Goal: Transaction & Acquisition: Purchase product/service

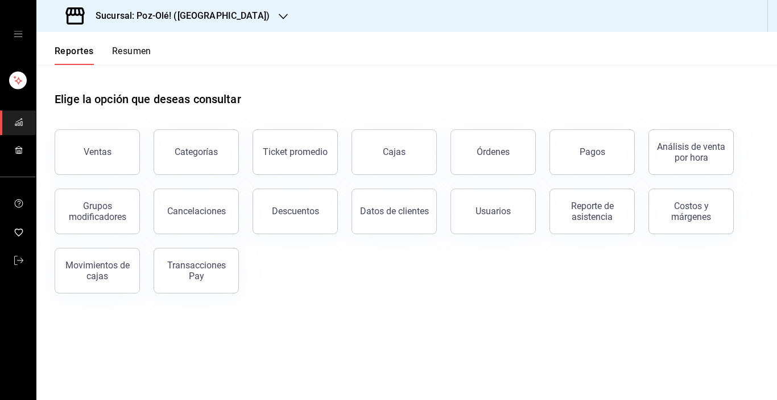
drag, startPoint x: 690, startPoint y: 96, endPoint x: 672, endPoint y: 1, distance: 96.2
click at [690, 96] on div "Elige la opción que deseas consultar" at bounding box center [407, 90] width 705 height 51
drag, startPoint x: 672, startPoint y: 1, endPoint x: 470, endPoint y: 59, distance: 210.6
click at [470, 59] on header "Reportes Resumen" at bounding box center [406, 48] width 741 height 33
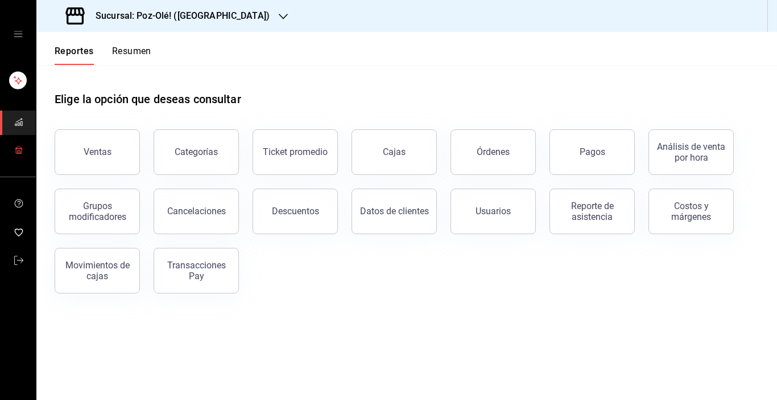
click at [22, 151] on icon "mailbox folders" at bounding box center [18, 149] width 9 height 9
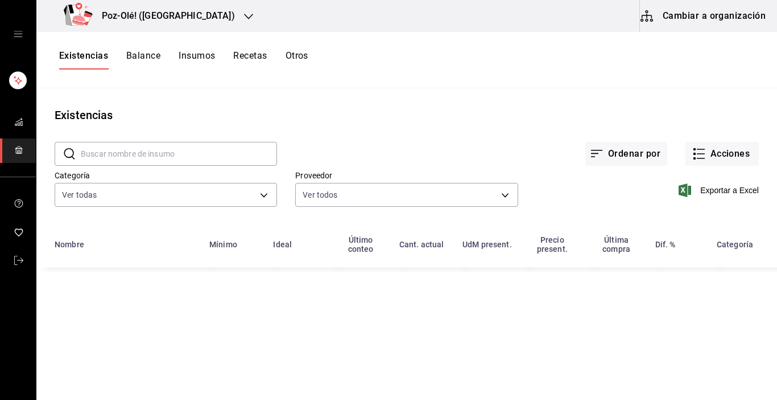
click at [713, 27] on button "Cambiar a organización" at bounding box center [704, 16] width 128 height 32
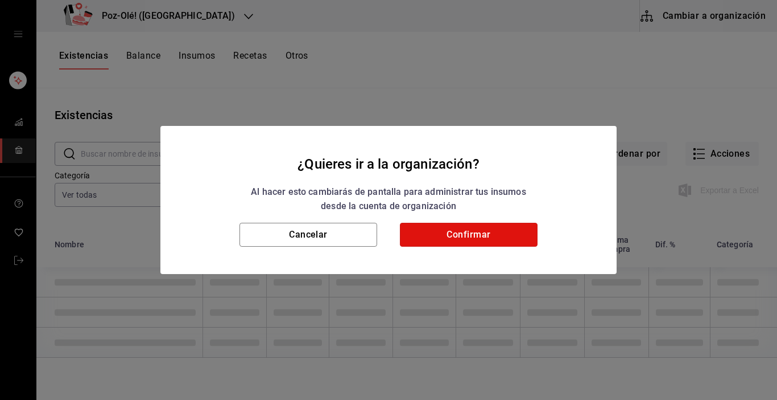
click at [475, 229] on button "Confirmar" at bounding box center [469, 235] width 138 height 24
click at [477, 241] on button "Confirmar" at bounding box center [469, 235] width 138 height 24
click at [454, 260] on div "Cancelar Confirmar" at bounding box center [388, 248] width 456 height 51
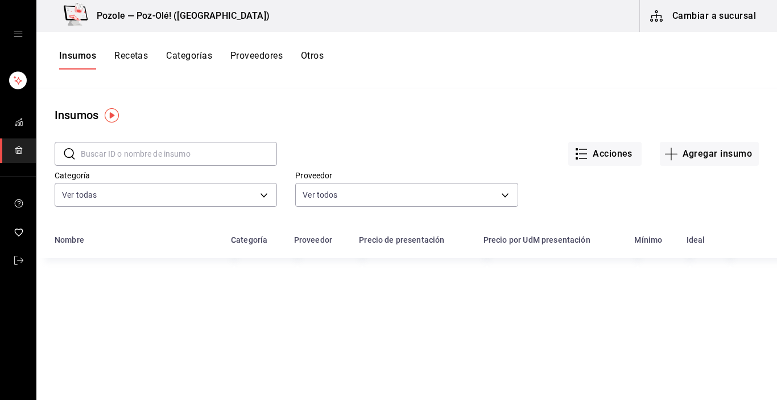
click at [309, 56] on button "Otros" at bounding box center [312, 59] width 23 height 19
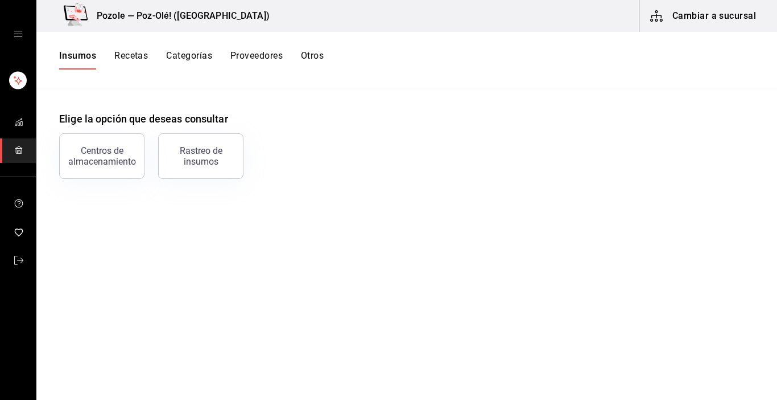
click at [309, 56] on button "Otros" at bounding box center [312, 59] width 23 height 19
click at [113, 159] on div "Centros de almacenamiento" at bounding box center [102, 156] width 71 height 22
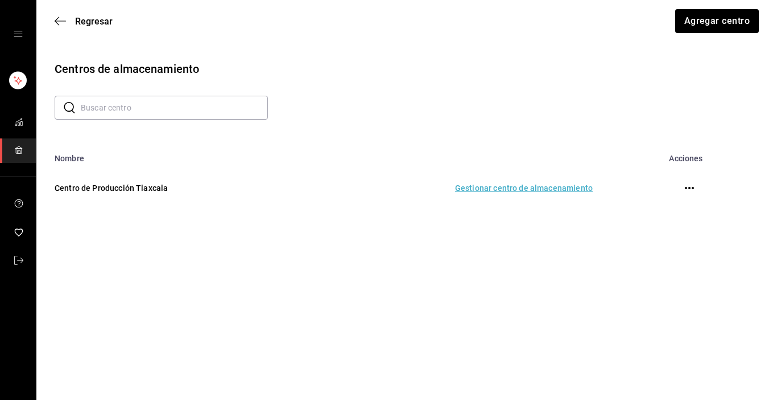
click at [500, 186] on td "Gestionar centro de almacenamiento" at bounding box center [454, 188] width 303 height 50
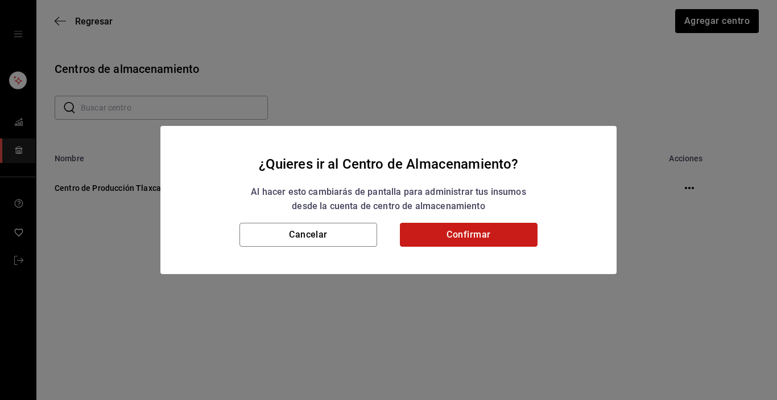
click at [471, 233] on button "Confirmar" at bounding box center [469, 235] width 138 height 24
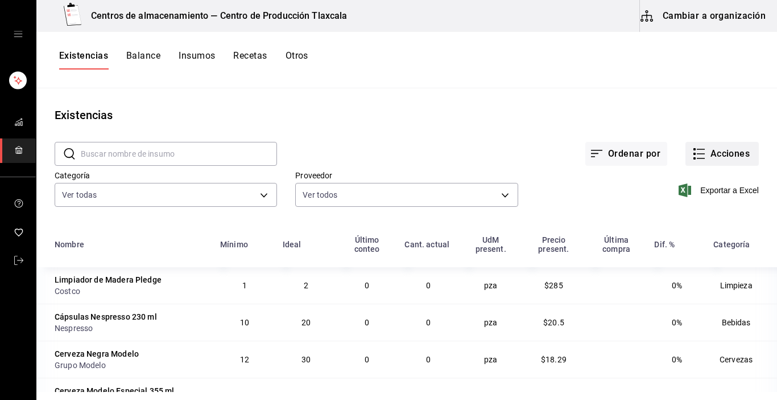
click at [693, 155] on icon "button" at bounding box center [700, 154] width 14 height 14
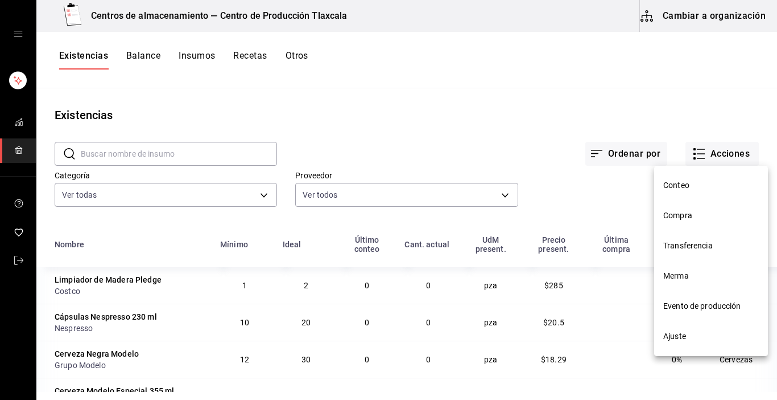
click at [697, 214] on span "Compra" at bounding box center [712, 215] width 96 height 12
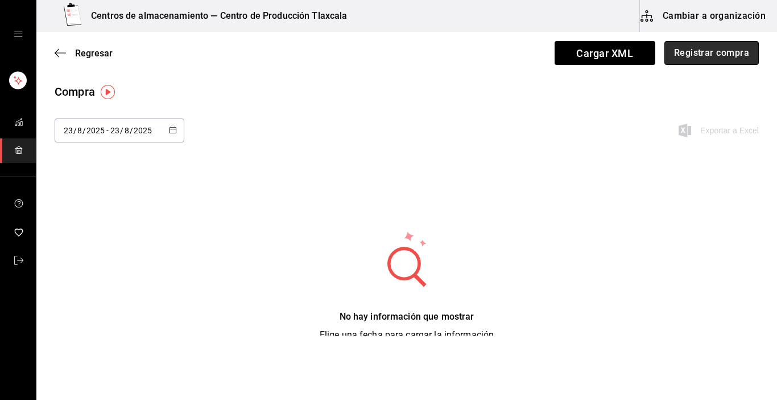
click at [682, 55] on button "Registrar compra" at bounding box center [712, 53] width 94 height 24
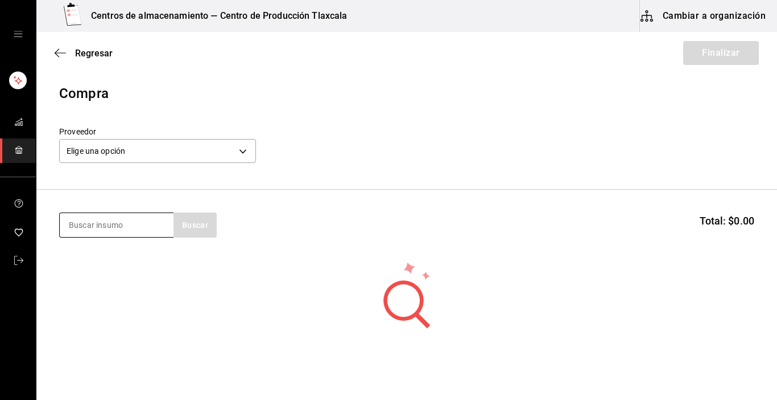
click at [145, 221] on input at bounding box center [117, 225] width 114 height 24
type input "vaso"
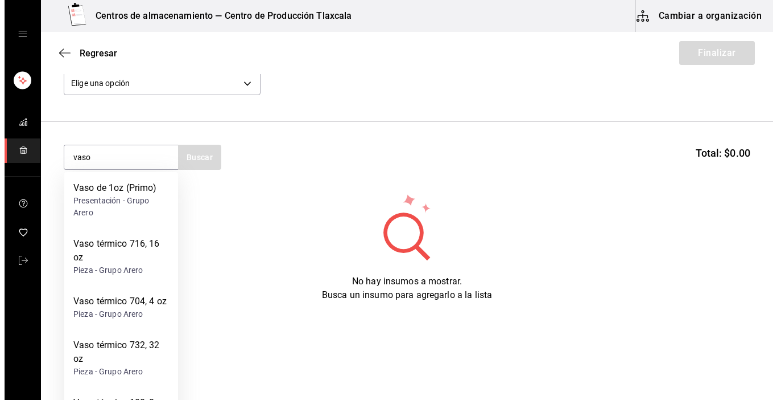
scroll to position [71, 0]
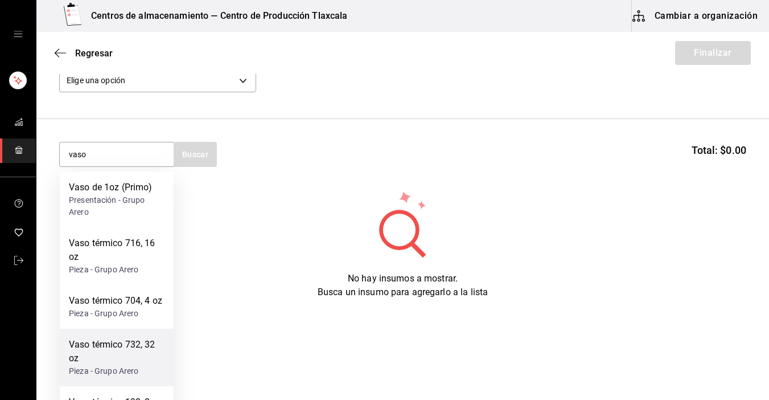
click at [112, 336] on div "Vaso térmico 732, 32 oz Pieza - Grupo Arero" at bounding box center [117, 356] width 114 height 57
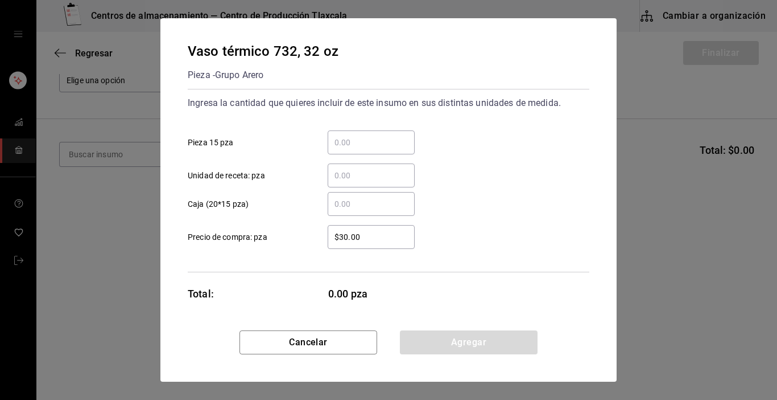
click at [365, 137] on input "​ Pieza 15 pza" at bounding box center [371, 142] width 87 height 14
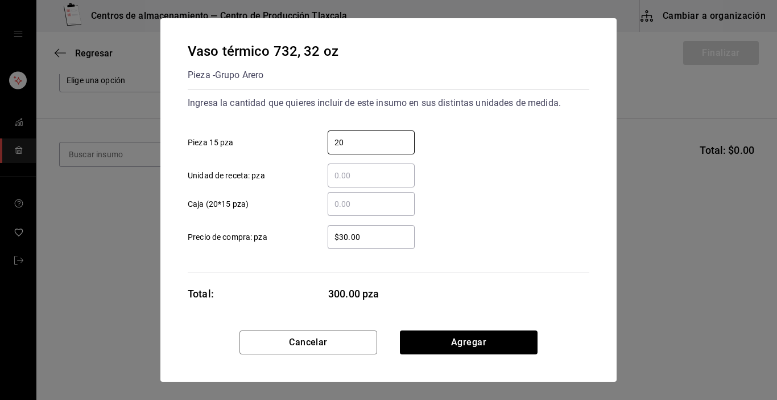
type input "20"
click at [496, 255] on div "Ingresa la cantidad que quieres incluir de este insumo en sus distintas unidade…" at bounding box center [389, 180] width 402 height 183
click at [385, 244] on div "$30.00 ​" at bounding box center [371, 237] width 87 height 24
click at [385, 244] on input "$30.00" at bounding box center [371, 237] width 87 height 14
type input "$3"
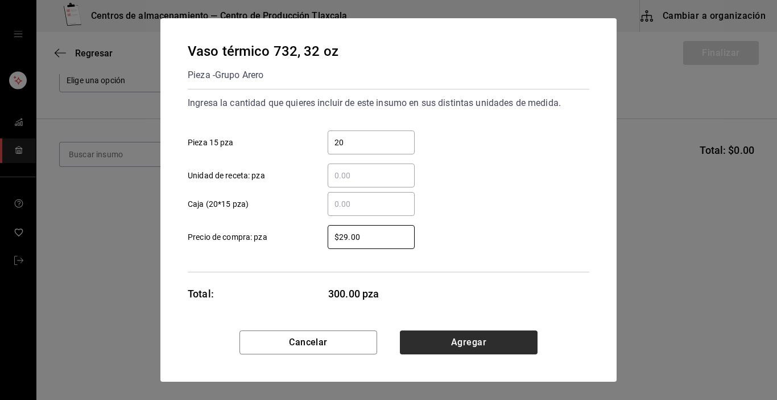
type input "$29.00"
click at [440, 342] on button "Agregar" at bounding box center [469, 342] width 138 height 24
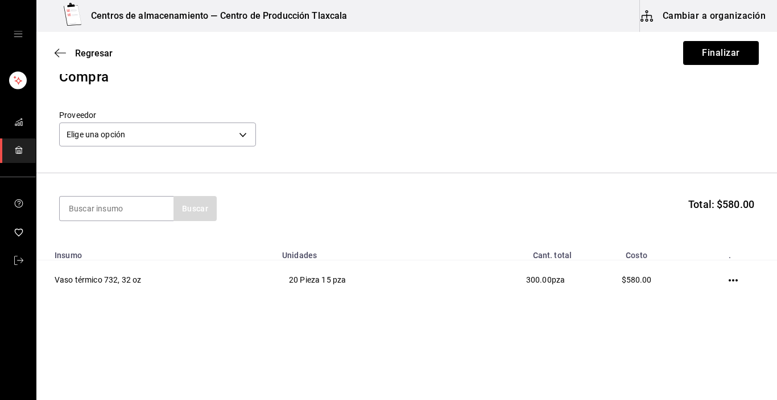
scroll to position [17, 0]
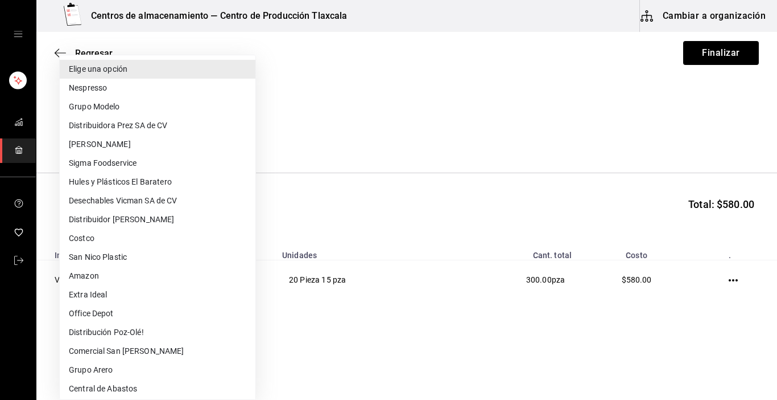
click at [247, 137] on body "Centros de almacenamiento — Centro de Producción Tlaxcala Cambiar a organizació…" at bounding box center [388, 167] width 777 height 335
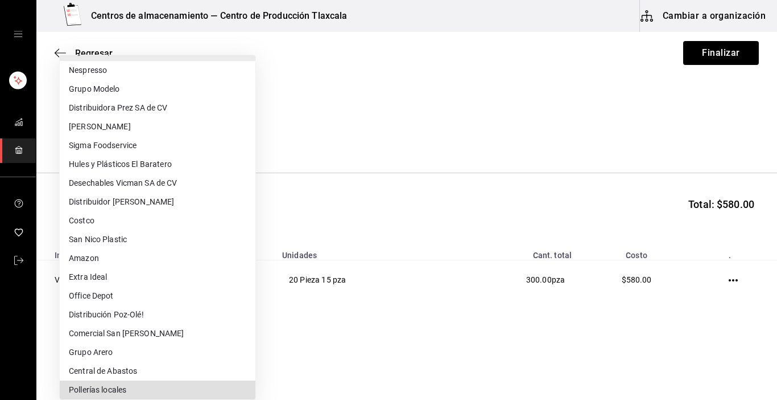
scroll to position [199, 0]
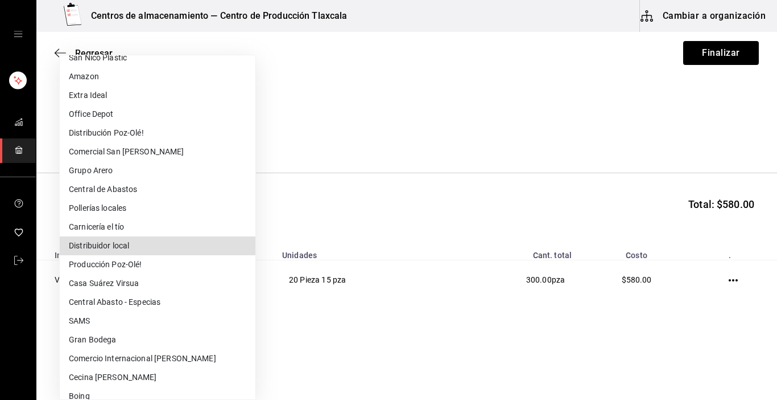
type input "51c8a71d-4239-42da-a105-fd1f390ec20f"
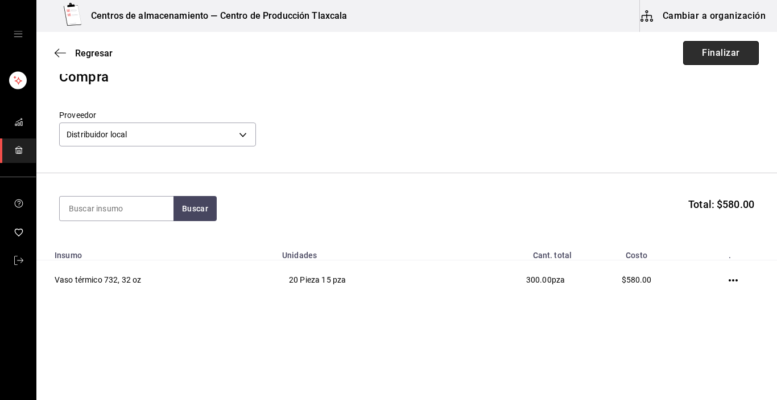
click at [701, 54] on button "Finalizar" at bounding box center [722, 53] width 76 height 24
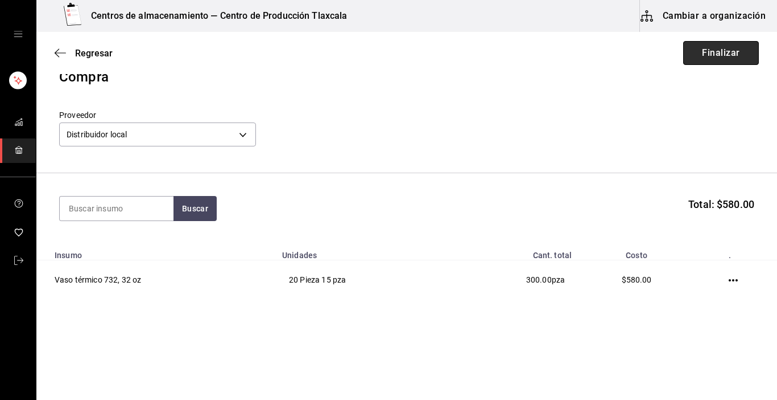
click at [701, 54] on button "Finalizar" at bounding box center [722, 53] width 76 height 24
click at [61, 53] on icon "button" at bounding box center [60, 53] width 11 height 10
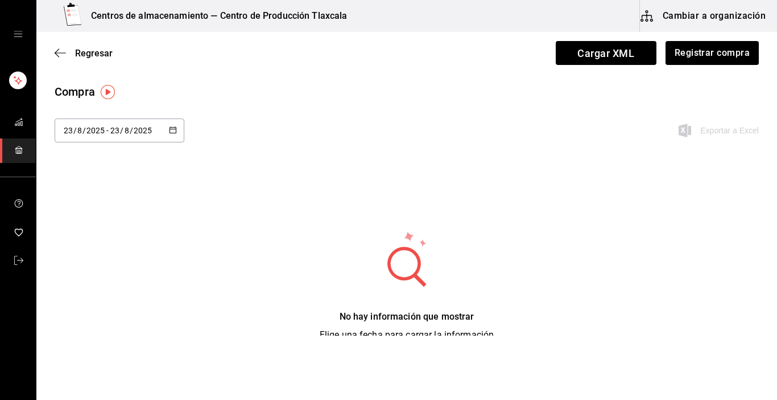
click at [53, 52] on div "Regresar Cargar XML Registrar compra" at bounding box center [406, 53] width 741 height 42
click at [714, 53] on button "Registrar compra" at bounding box center [712, 53] width 94 height 24
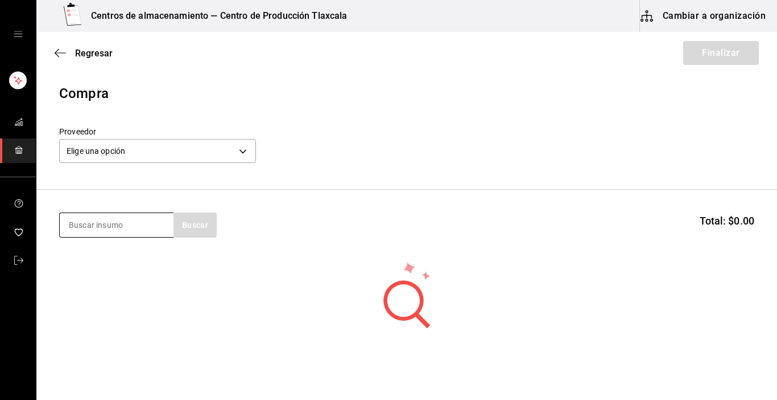
click at [124, 220] on input at bounding box center [117, 225] width 114 height 24
type input "t"
type input "sanitas"
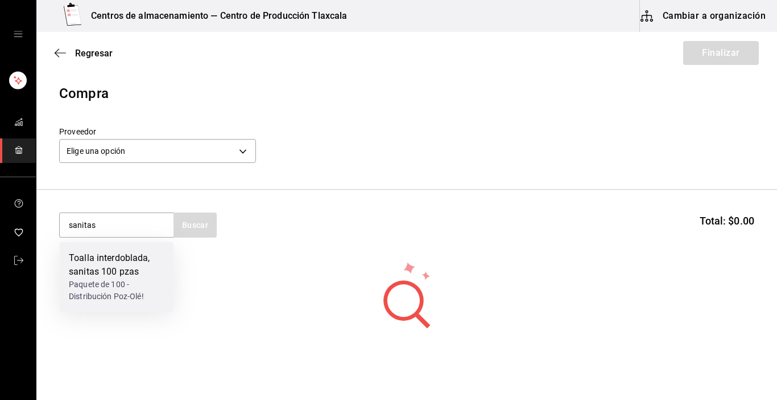
click at [127, 257] on div "Toalla interdoblada, sanitas 100 pzas" at bounding box center [117, 264] width 96 height 27
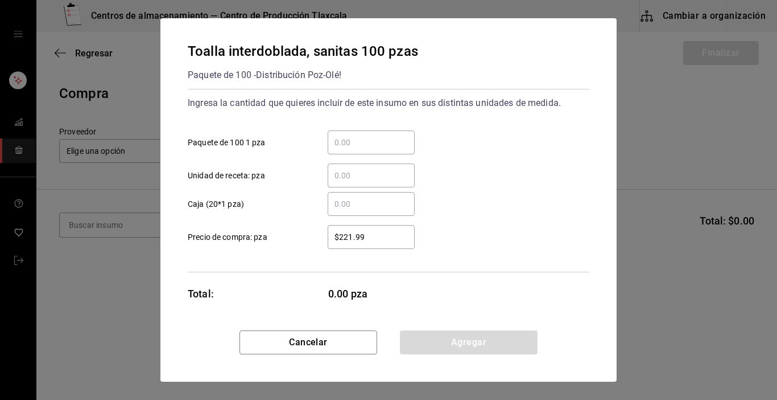
click at [372, 145] on input "​ Paquete de 100 1 pza" at bounding box center [371, 142] width 87 height 14
type input "1"
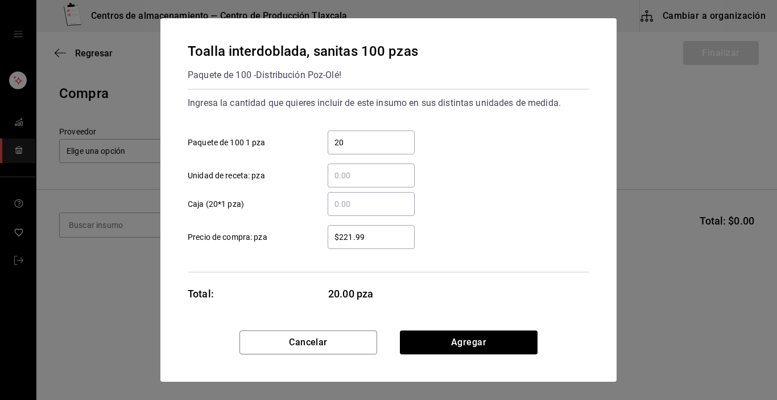
click at [397, 144] on input "20" at bounding box center [371, 142] width 87 height 14
type input "2"
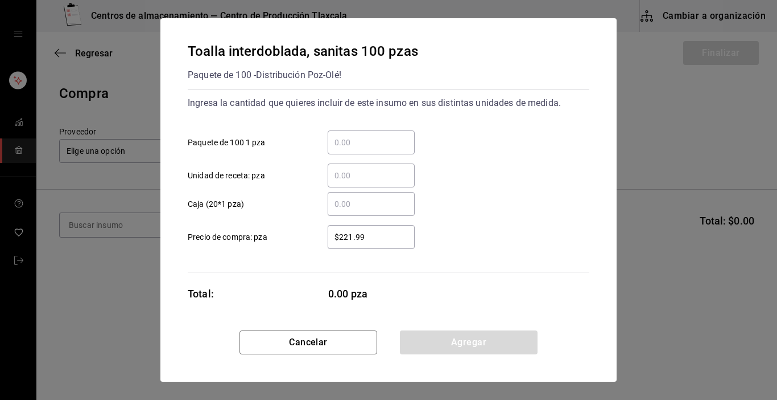
click at [364, 200] on input "​ Caja (20*1 pza)" at bounding box center [371, 204] width 87 height 14
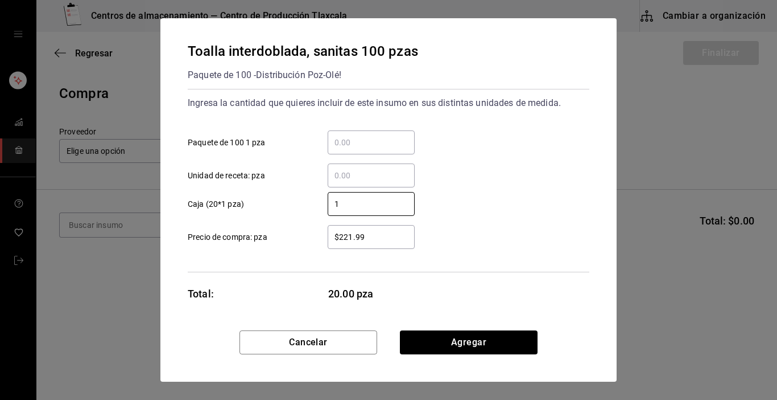
type input "1"
click at [401, 233] on input "$221.99" at bounding box center [371, 237] width 87 height 14
type input "$2"
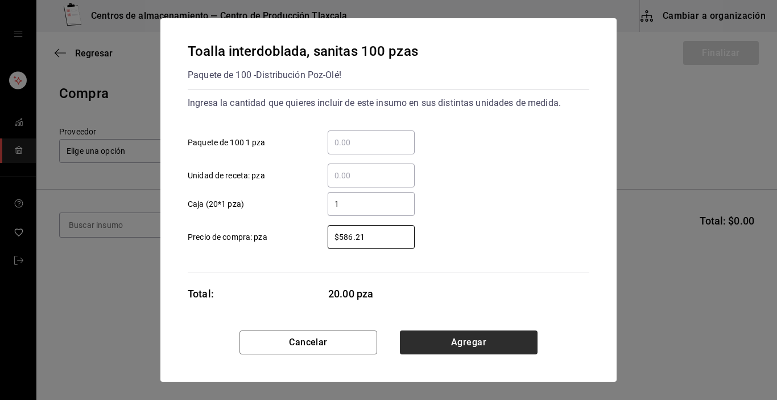
type input "$586.21"
click at [428, 343] on button "Agregar" at bounding box center [469, 342] width 138 height 24
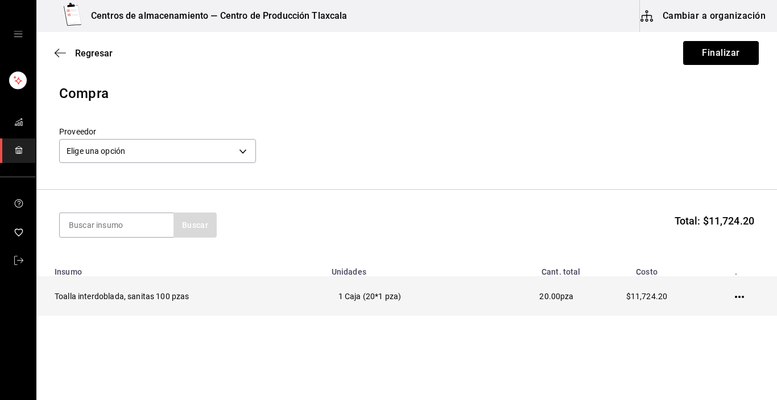
click at [735, 298] on icon "button" at bounding box center [739, 296] width 9 height 9
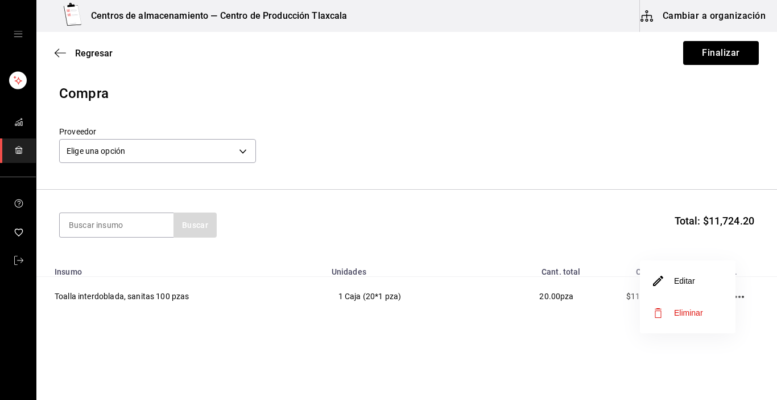
click at [703, 286] on li "Editar" at bounding box center [688, 281] width 96 height 32
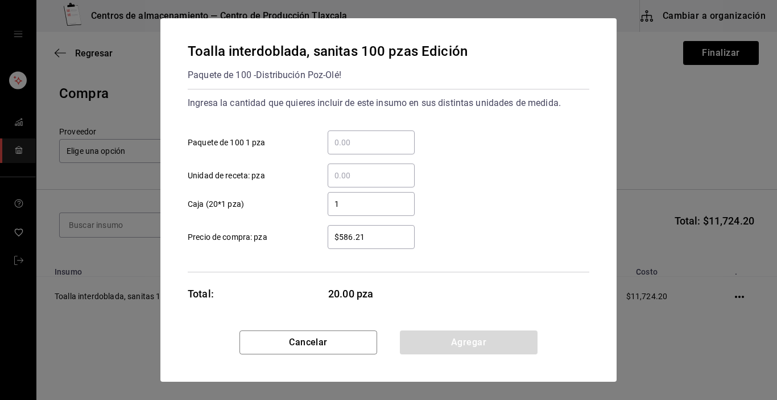
click at [343, 197] on input "1" at bounding box center [371, 204] width 87 height 14
click at [384, 241] on input "$586.21" at bounding box center [371, 237] width 87 height 14
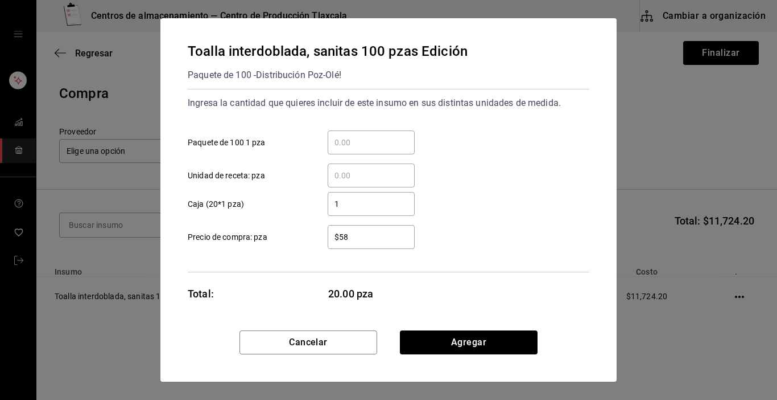
type input "$5"
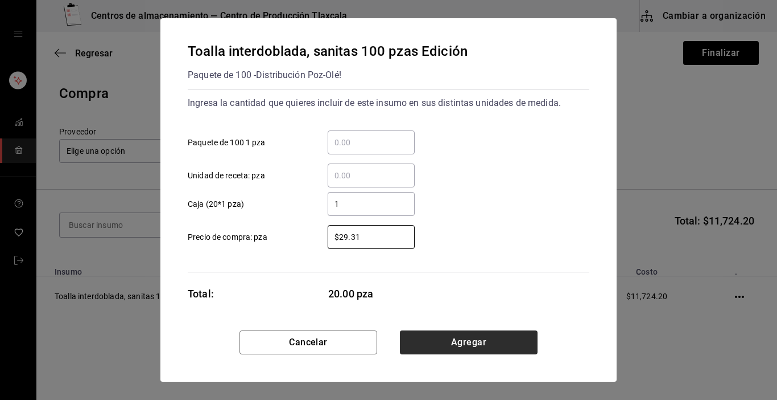
type input "$29.31"
click at [421, 338] on button "Agregar" at bounding box center [469, 342] width 138 height 24
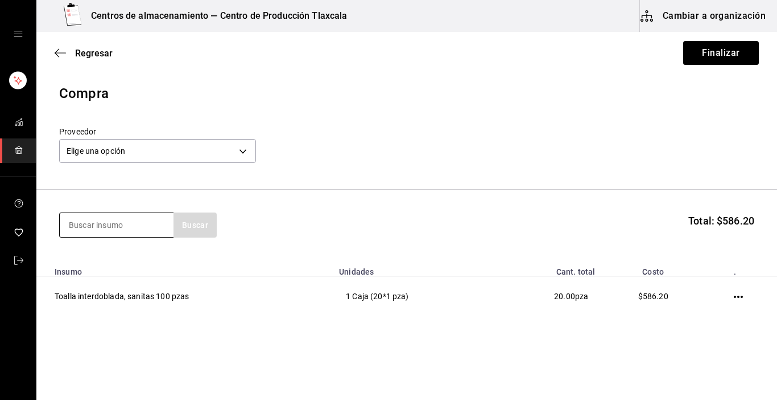
click at [81, 227] on input at bounding box center [117, 225] width 114 height 24
click at [85, 228] on input at bounding box center [117, 225] width 114 height 24
type input "p"
type input "bobina"
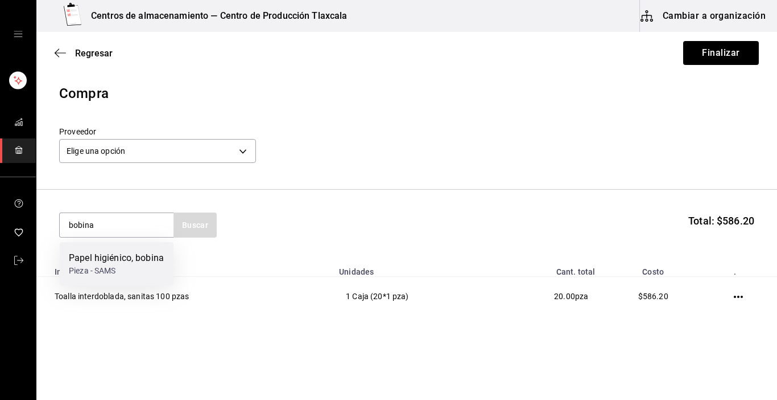
click at [97, 257] on div "Papel higiénico, bobina" at bounding box center [116, 258] width 95 height 14
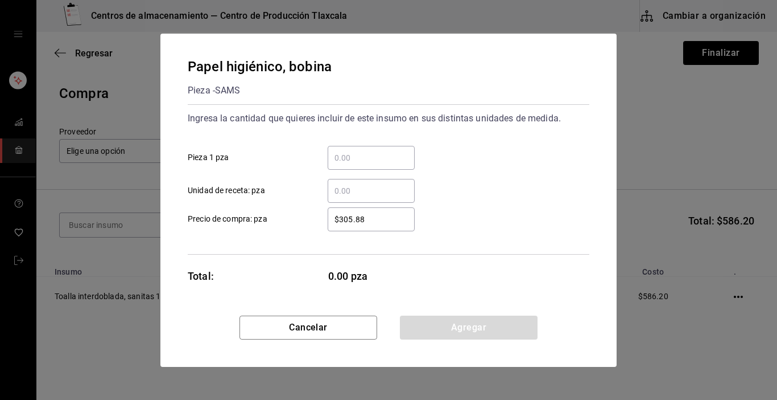
click at [372, 149] on div "​" at bounding box center [371, 158] width 87 height 24
click at [372, 151] on input "​ Pieza 1 pza" at bounding box center [371, 158] width 87 height 14
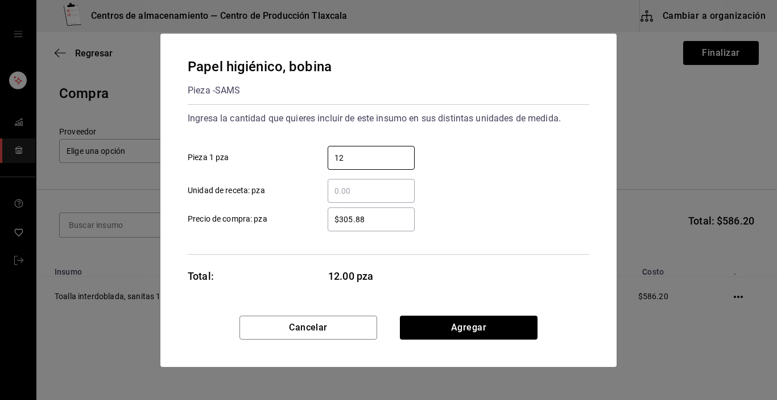
type input "12"
click at [486, 249] on div "Ingresa la cantidad que quieres incluir de este insumo en sus distintas unidade…" at bounding box center [389, 179] width 402 height 150
click at [375, 220] on input "$305.88" at bounding box center [371, 219] width 87 height 14
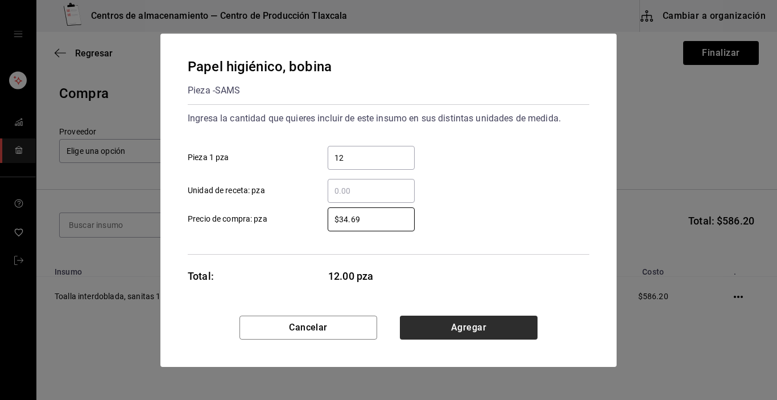
type input "$34.69"
click at [426, 332] on button "Agregar" at bounding box center [469, 327] width 138 height 24
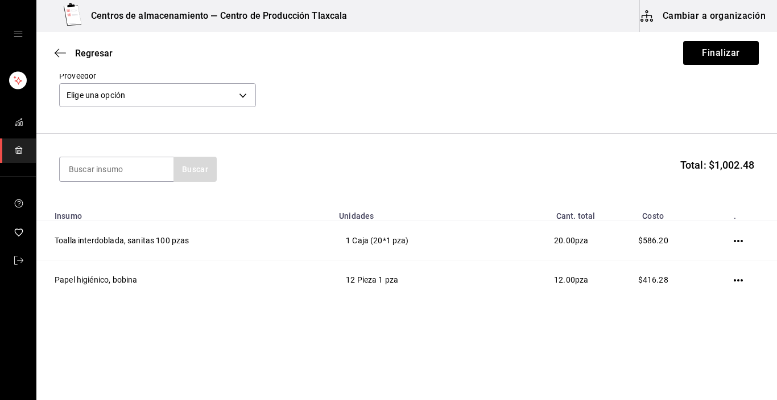
scroll to position [56, 0]
click at [139, 165] on input at bounding box center [117, 169] width 114 height 24
type input "encendedor"
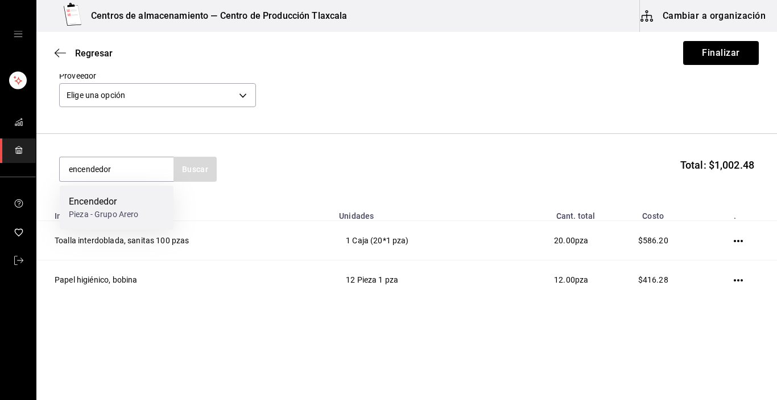
click at [134, 200] on div "Encendedor" at bounding box center [104, 202] width 70 height 14
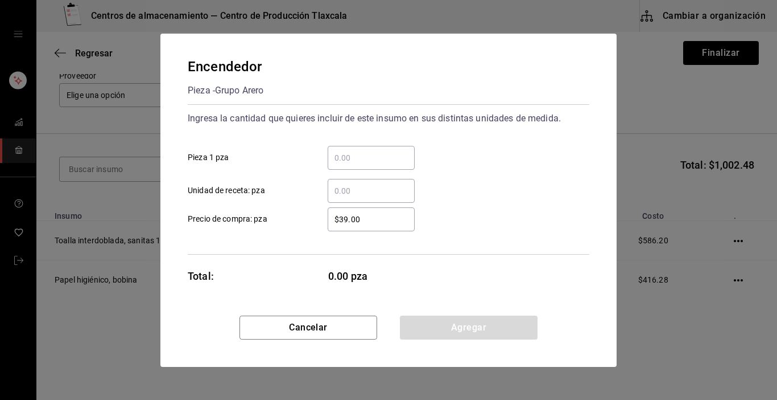
click at [362, 164] on div "​" at bounding box center [371, 158] width 87 height 24
click at [362, 164] on input "​ Pieza 1 pza" at bounding box center [371, 158] width 87 height 14
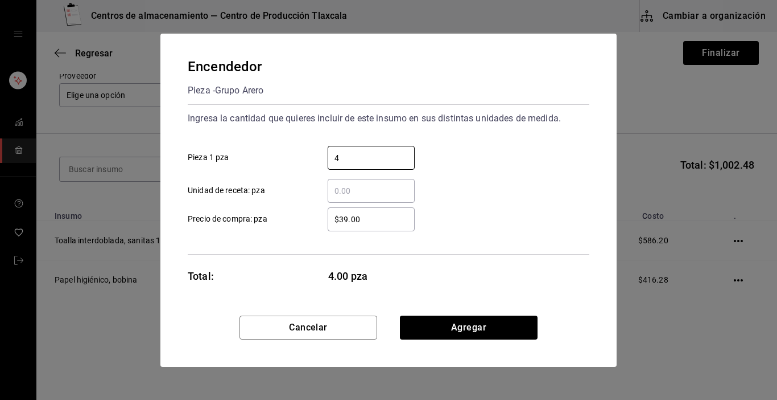
type input "4"
click at [470, 183] on div "​ Unidad de receta: pza" at bounding box center [384, 186] width 411 height 33
click at [379, 216] on input "$39.00" at bounding box center [371, 219] width 87 height 14
type input "$35.5"
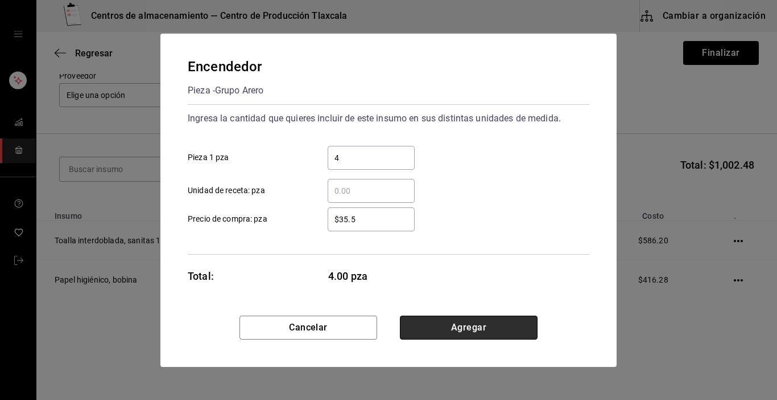
click at [453, 324] on button "Agregar" at bounding box center [469, 327] width 138 height 24
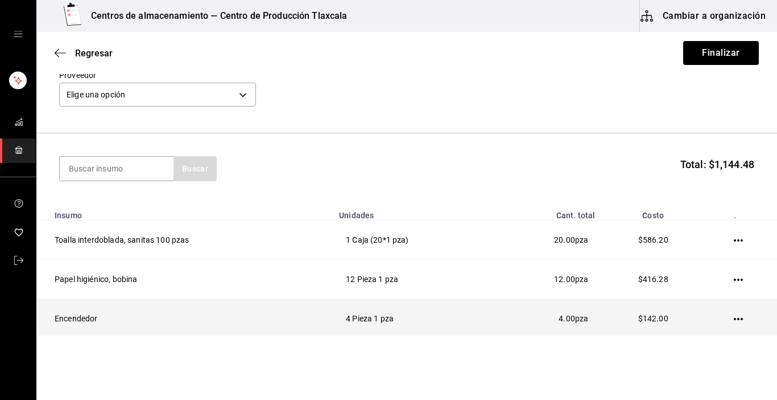
click at [768, 326] on td at bounding box center [741, 318] width 73 height 39
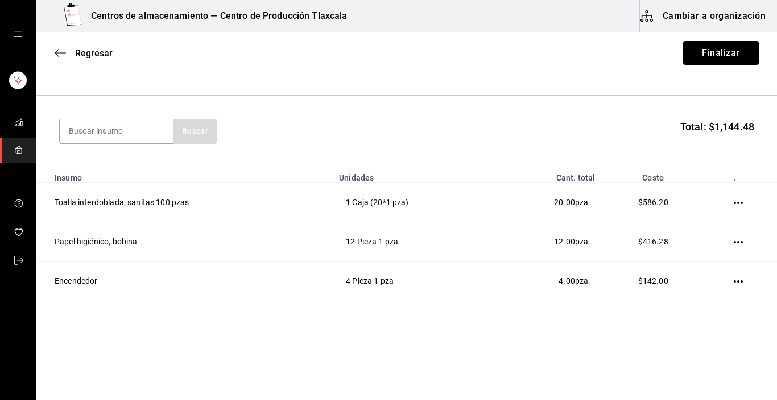
scroll to position [96, 0]
click at [143, 131] on input at bounding box center [117, 130] width 114 height 24
type input "[PERSON_NAME]"
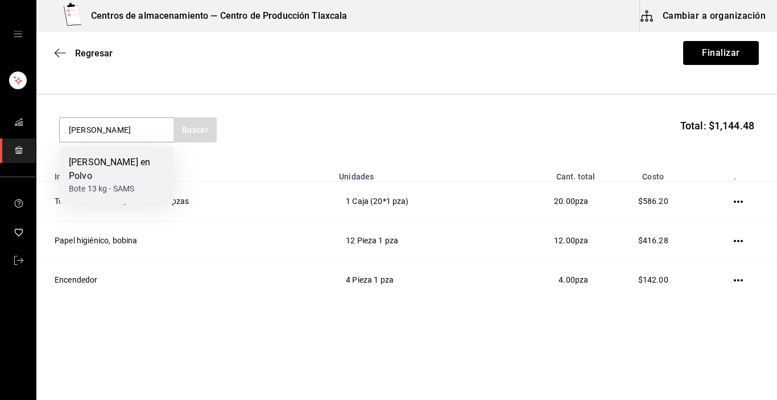
click at [125, 163] on div "[PERSON_NAME] en Polvo" at bounding box center [117, 168] width 96 height 27
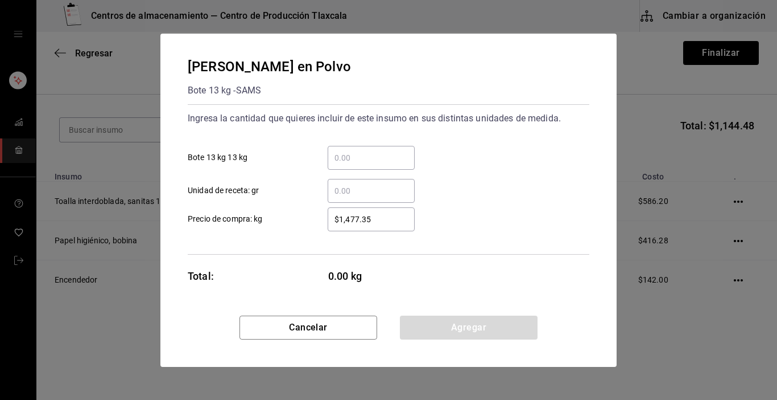
click at [339, 154] on input "​ Bote 13 kg 13 kg" at bounding box center [371, 158] width 87 height 14
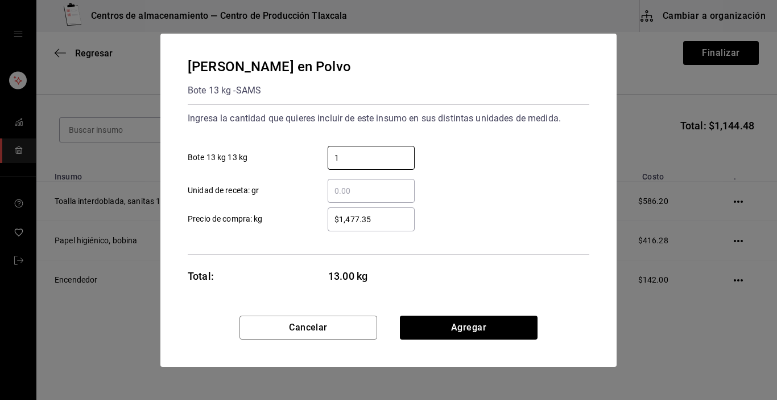
type input "1"
click at [490, 183] on div "​ Unidad de receta: gr" at bounding box center [384, 186] width 411 height 33
click at [386, 217] on input "$1,477.35" at bounding box center [371, 219] width 87 height 14
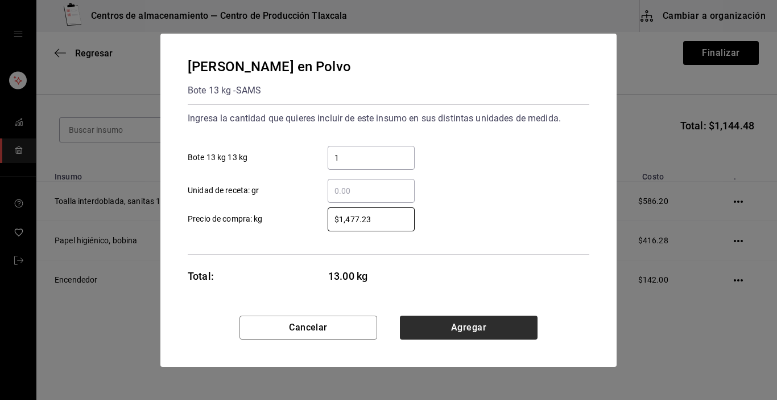
type input "$1,477.23"
click at [454, 319] on button "Agregar" at bounding box center [469, 327] width 138 height 24
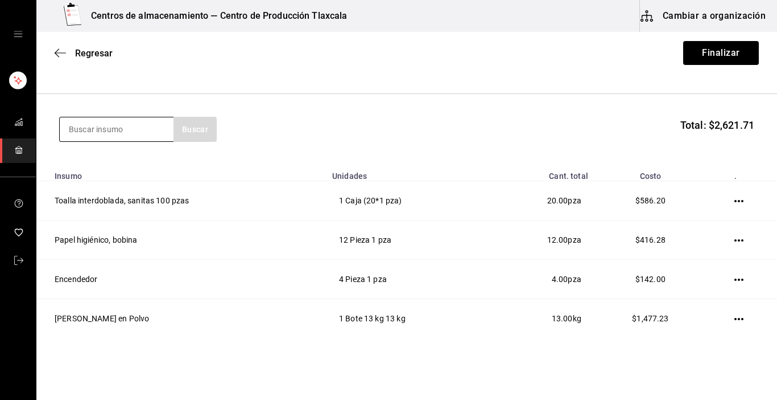
click at [131, 133] on input at bounding box center [117, 129] width 114 height 24
type input "pimienta"
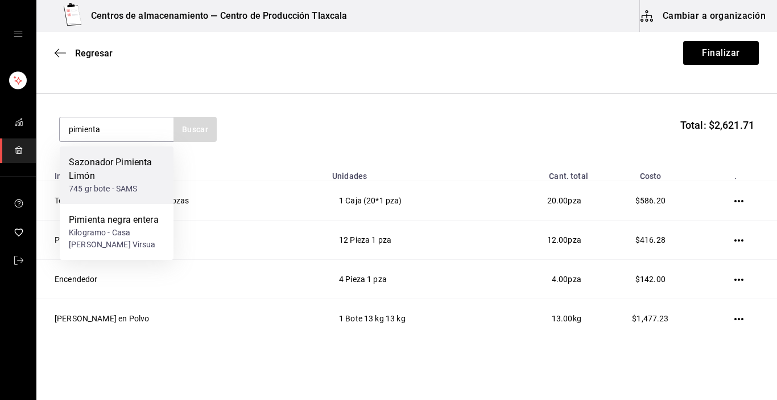
click at [128, 167] on div "Sazonador Pimienta Limón" at bounding box center [117, 168] width 96 height 27
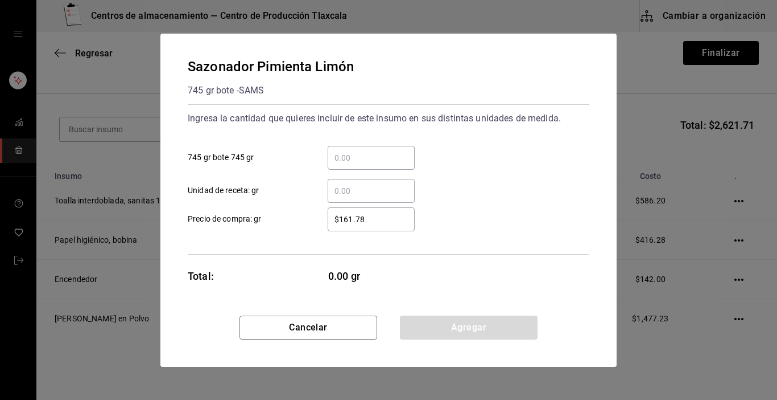
click at [347, 160] on input "​ 745 gr bote 745 gr" at bounding box center [371, 158] width 87 height 14
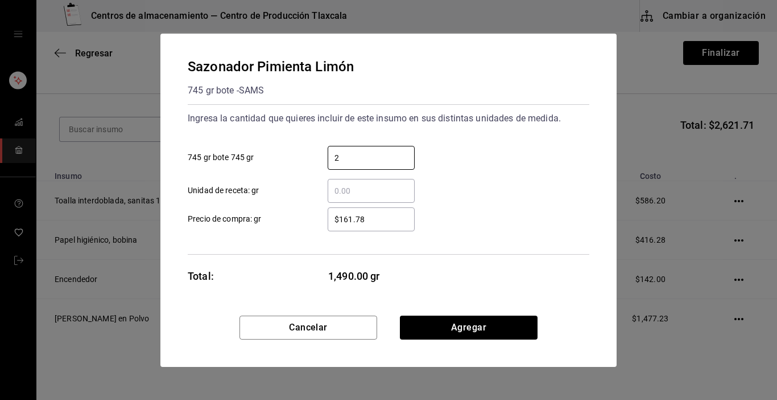
type input "2"
click at [518, 191] on div "​ Unidad de receta: gr" at bounding box center [384, 186] width 411 height 33
click at [356, 163] on input "2" at bounding box center [371, 158] width 87 height 14
type input "1"
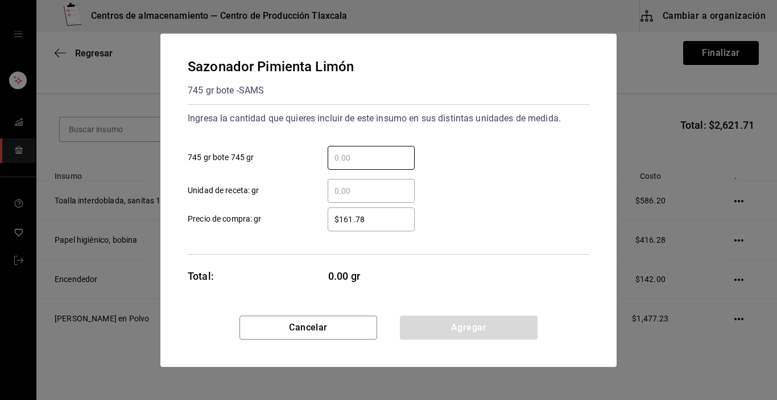
type input "2"
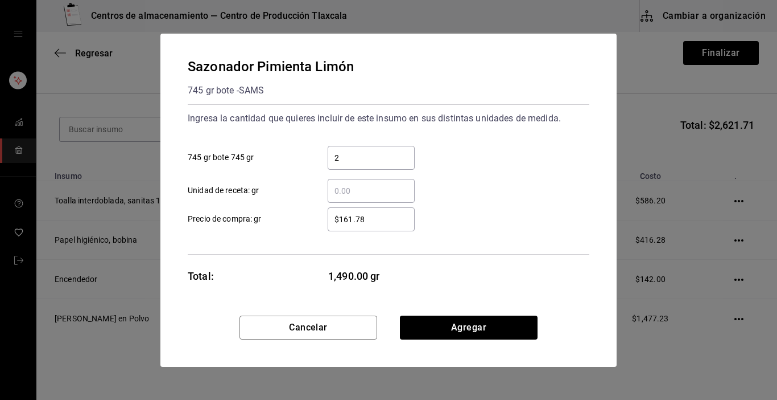
click at [483, 245] on div "Ingresa la cantidad que quieres incluir de este insumo en sus distintas unidade…" at bounding box center [389, 179] width 402 height 150
click at [375, 216] on input "$161.78" at bounding box center [371, 219] width 87 height 14
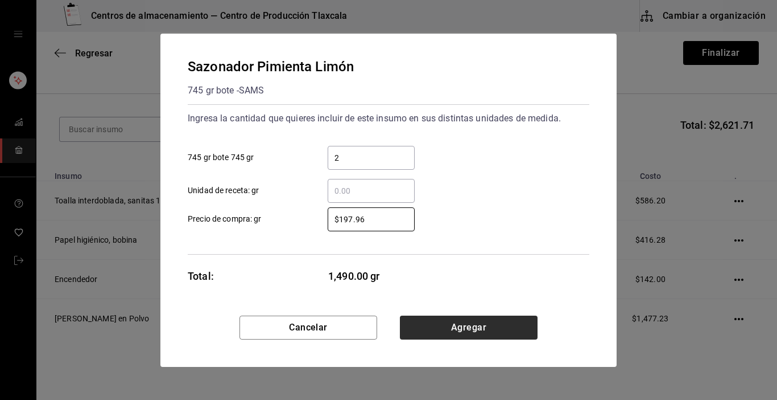
type input "$197.96"
click at [434, 319] on button "Agregar" at bounding box center [469, 327] width 138 height 24
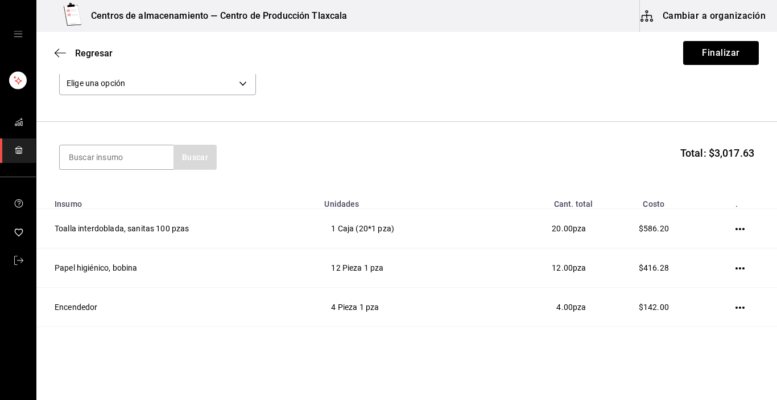
scroll to position [60, 0]
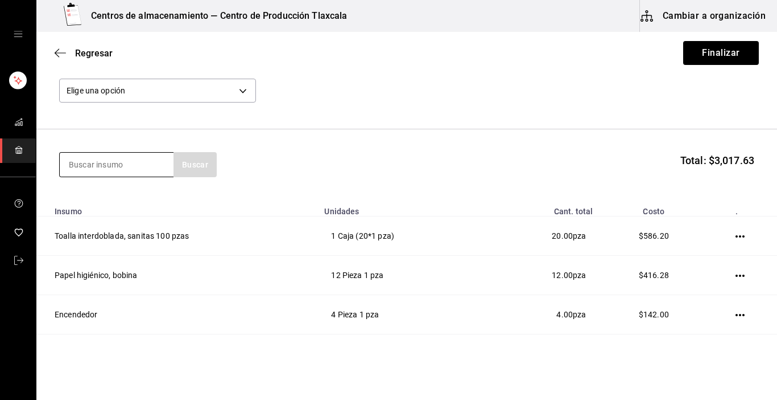
click at [138, 159] on input at bounding box center [117, 165] width 114 height 24
type input "canela"
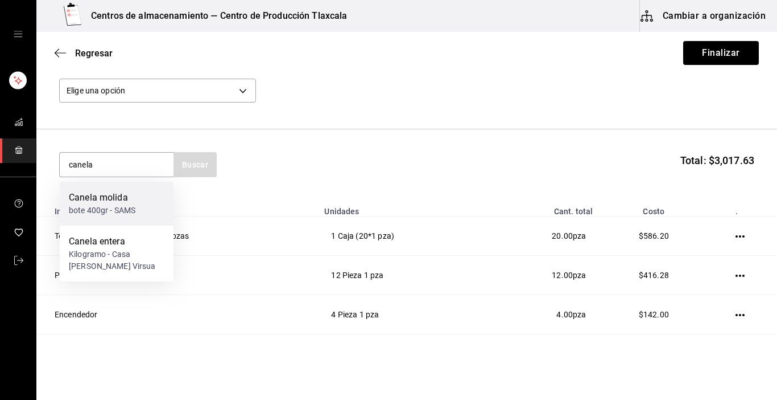
click at [141, 192] on div "Canela molida bote 400gr - SAMS" at bounding box center [117, 204] width 114 height 44
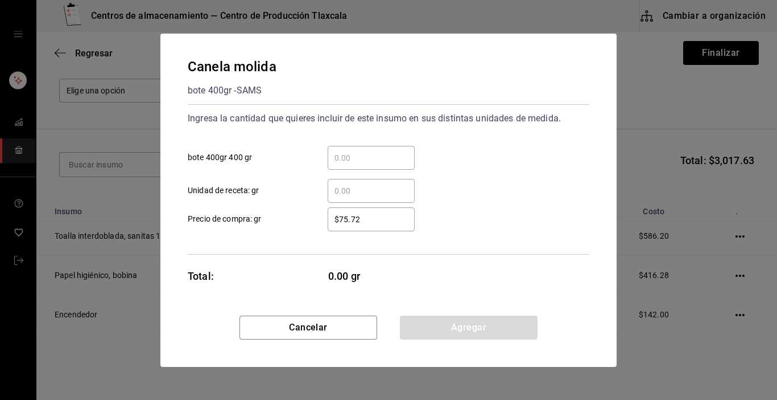
click at [347, 160] on input "​ bote 400gr 400 gr" at bounding box center [371, 158] width 87 height 14
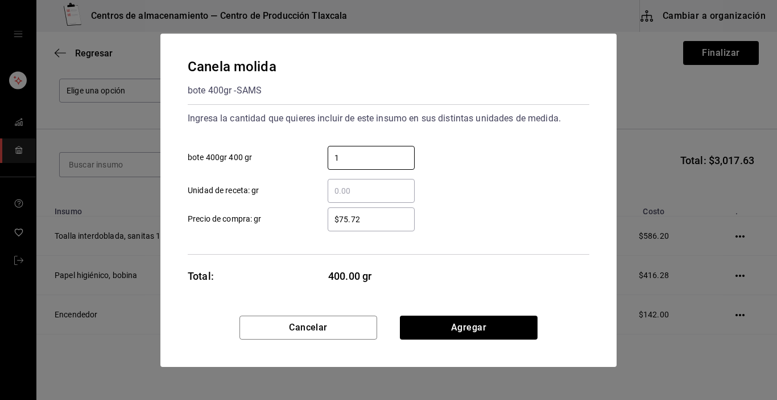
type input "1"
click at [538, 185] on div "​ Unidad de receta: gr" at bounding box center [384, 186] width 411 height 33
click at [388, 215] on input "$75.72" at bounding box center [371, 219] width 87 height 14
type input "$7"
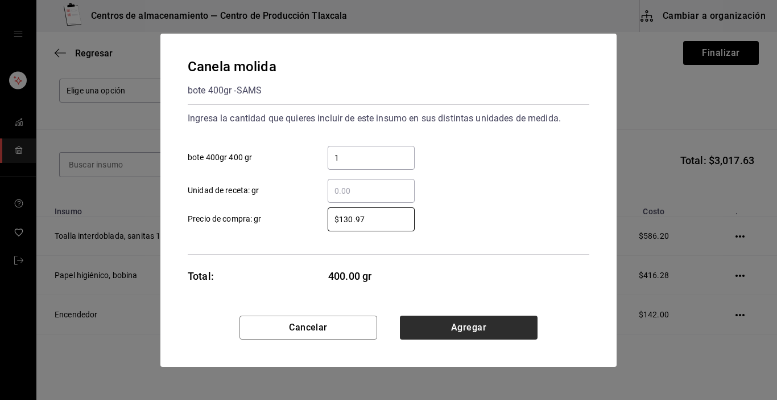
type input "$130.97"
click at [449, 319] on button "Agregar" at bounding box center [469, 327] width 138 height 24
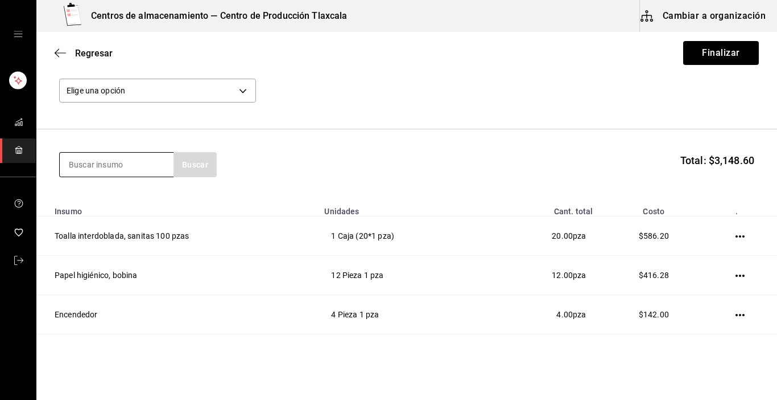
click at [117, 168] on input at bounding box center [117, 165] width 114 height 24
type input "cloro"
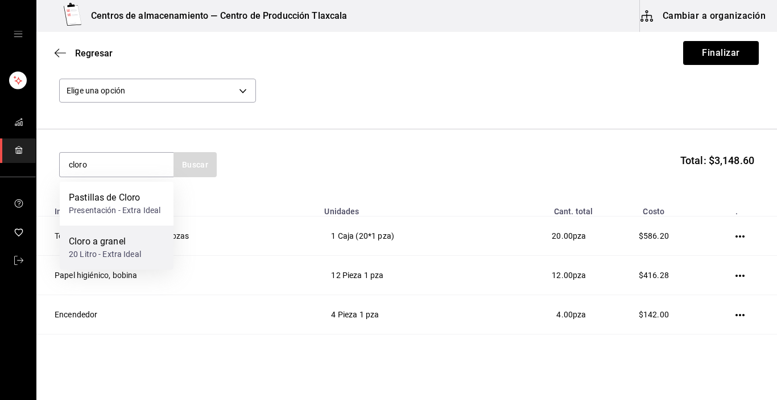
click at [130, 249] on div "20 Litro - Extra Ideal" at bounding box center [105, 254] width 72 height 12
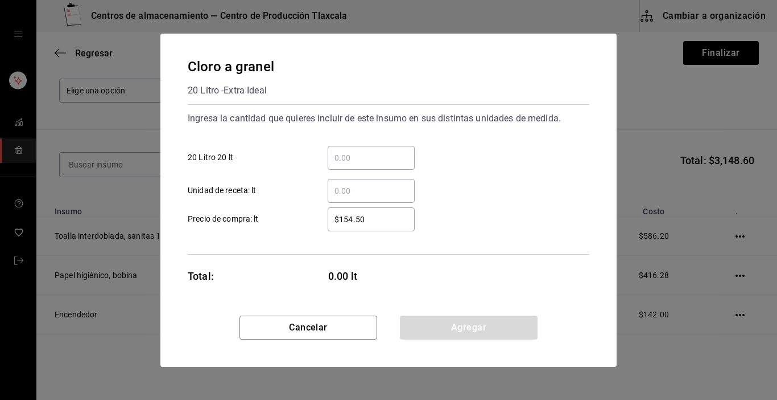
click at [368, 164] on div "​" at bounding box center [371, 158] width 87 height 24
click at [368, 164] on input "​ 20 Litro 20 lt" at bounding box center [371, 158] width 87 height 14
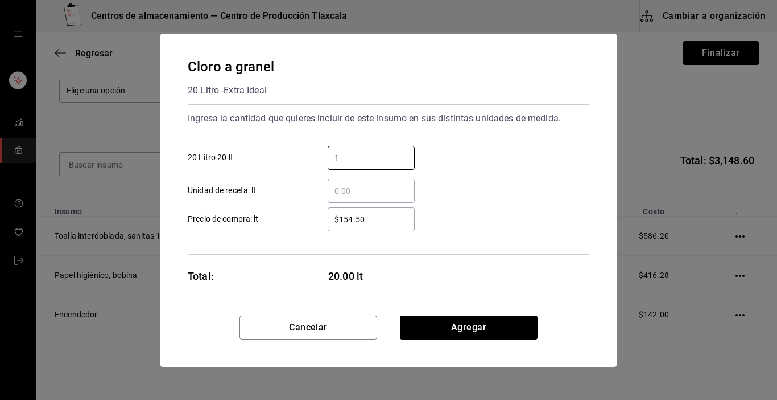
type input "1"
click at [483, 246] on div "Ingresa la cantidad que quieres incluir de este insumo en sus distintas unidade…" at bounding box center [389, 179] width 402 height 150
click at [396, 219] on input "$154.50" at bounding box center [371, 219] width 87 height 14
type input "$1"
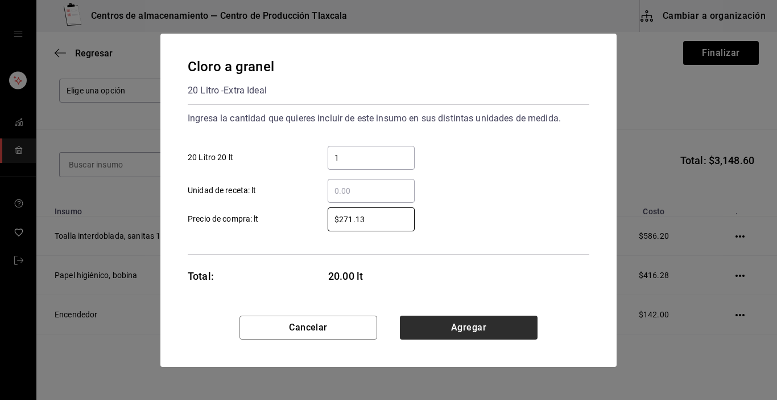
type input "$271.13"
click at [497, 325] on button "Agregar" at bounding box center [469, 327] width 138 height 24
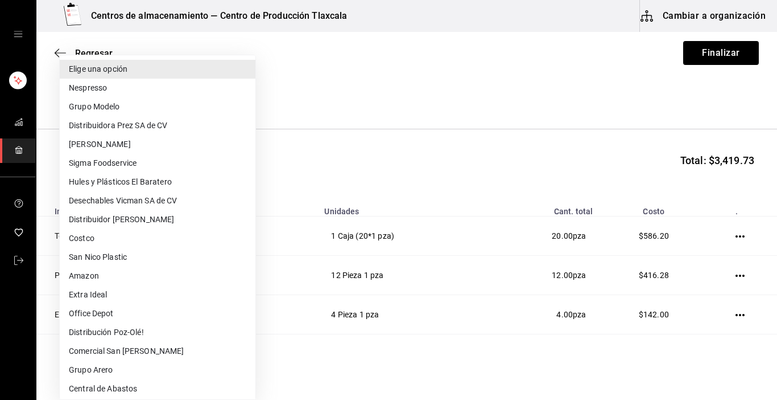
click at [248, 85] on body "Centros de almacenamiento — Centro de Producción Tlaxcala Cambiar a organizació…" at bounding box center [388, 167] width 777 height 335
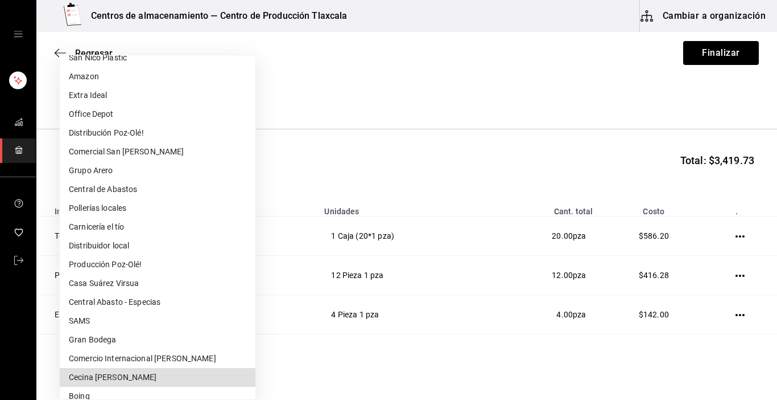
scroll to position [266, 0]
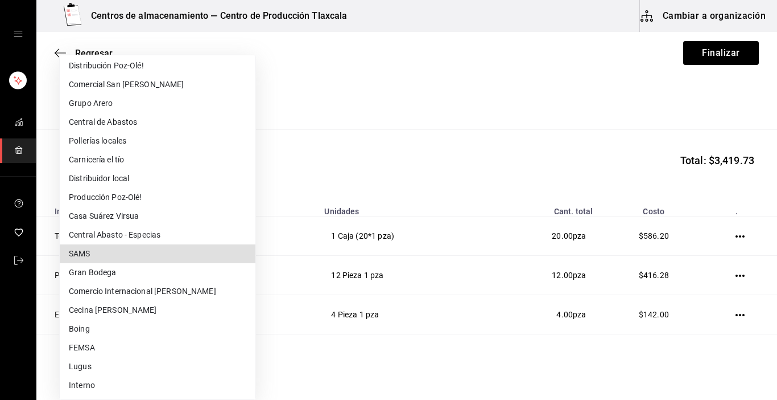
type input "fb39c8a9-afe6-45c4-8b36-4a9a59a05520"
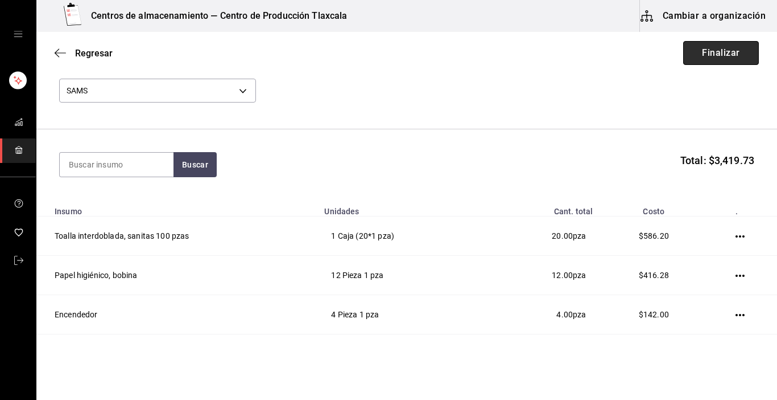
click at [701, 48] on button "Finalizar" at bounding box center [722, 53] width 76 height 24
